Goal: Browse casually: Explore the website without a specific task or goal

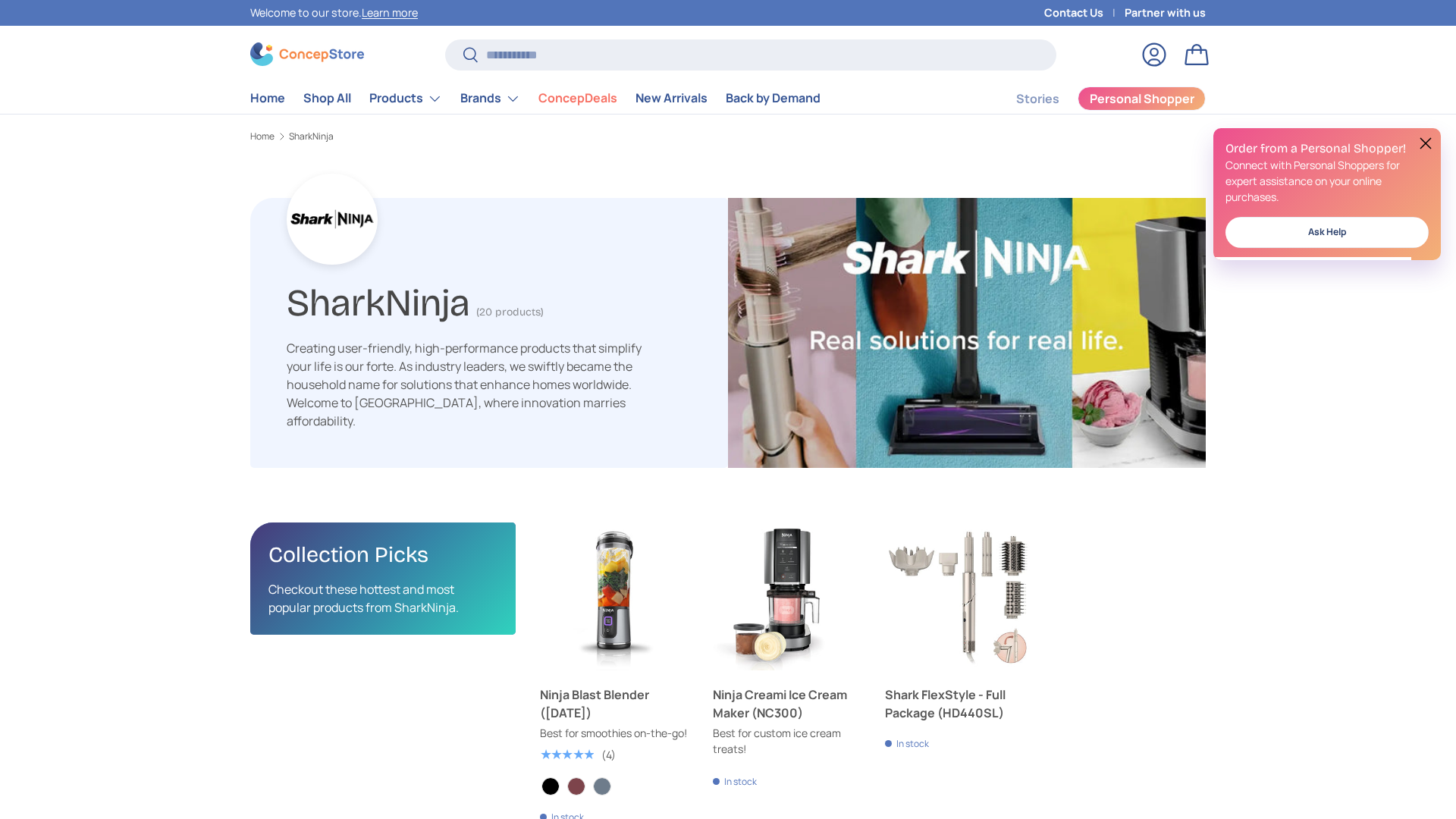
scroll to position [2417, 4944]
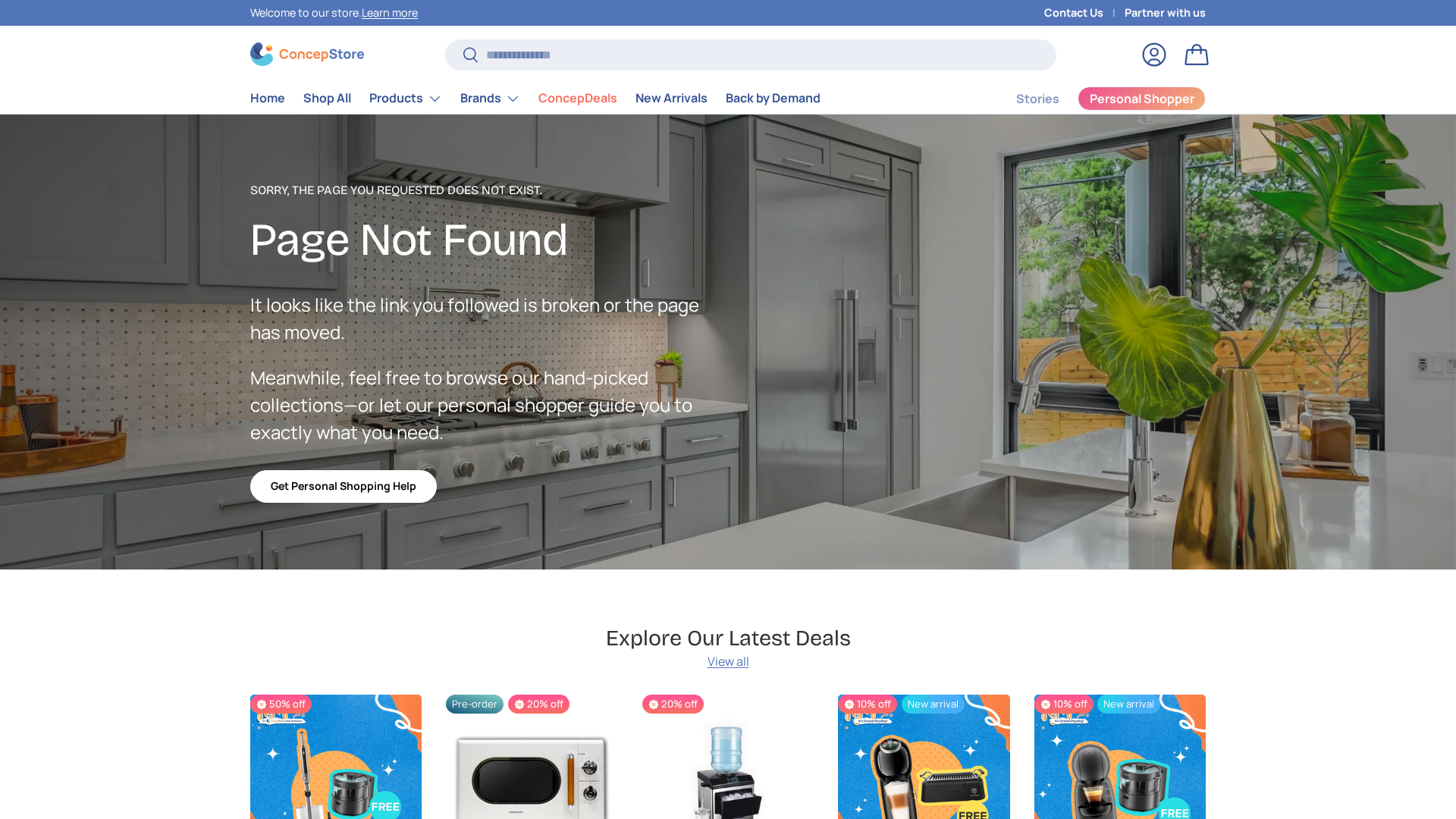
scroll to position [2708, 6199]
